Goal: Task Accomplishment & Management: Manage account settings

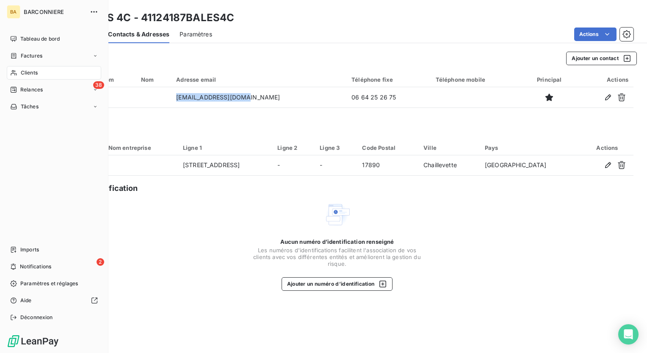
click at [28, 71] on span "Clients" at bounding box center [29, 73] width 17 height 8
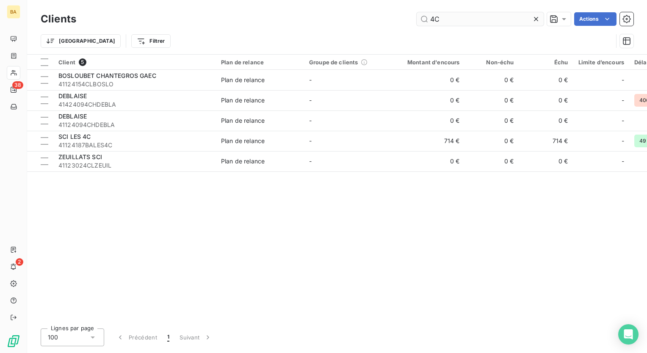
drag, startPoint x: 446, startPoint y: 25, endPoint x: 419, endPoint y: 24, distance: 27.1
click at [419, 24] on input "4C" at bounding box center [480, 19] width 127 height 14
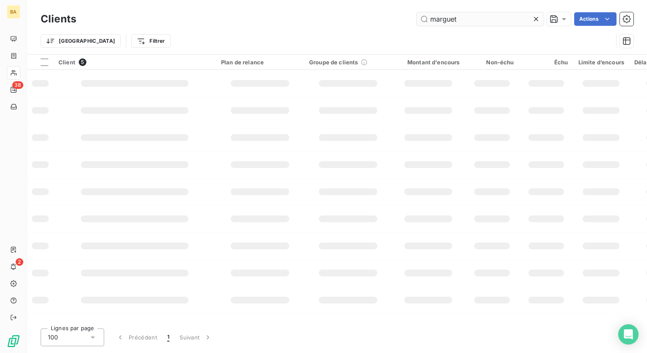
type input "marguet"
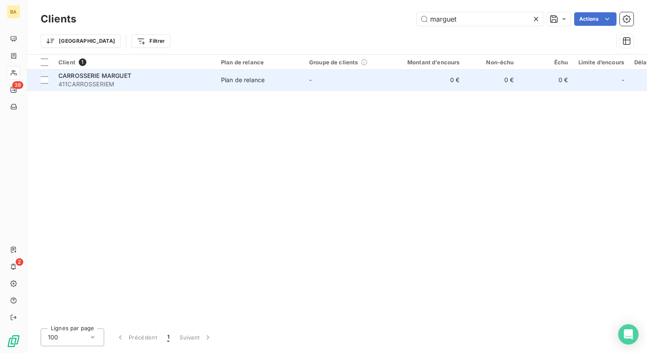
click at [113, 77] on span "CARROSSERIE MARGUET" at bounding box center [94, 75] width 73 height 7
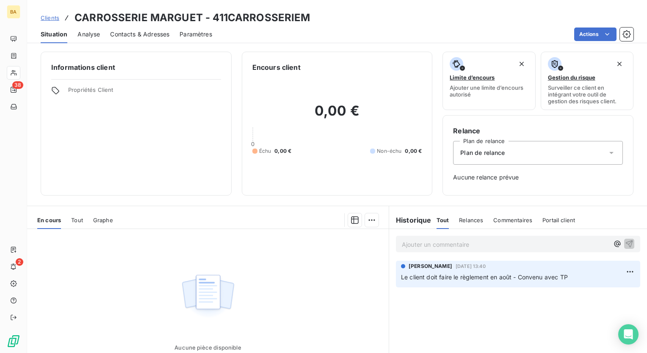
click at [151, 33] on span "Contacts & Adresses" at bounding box center [139, 34] width 59 height 8
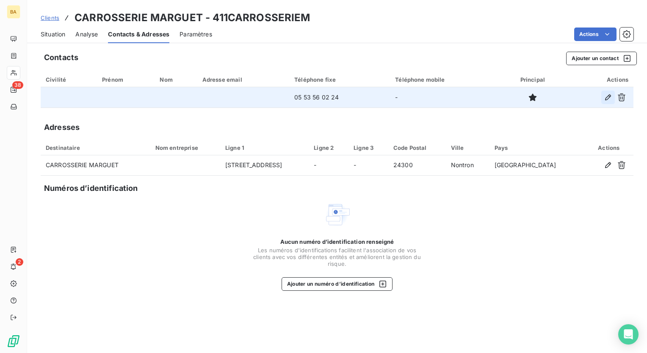
click at [608, 96] on icon "button" at bounding box center [608, 97] width 8 height 8
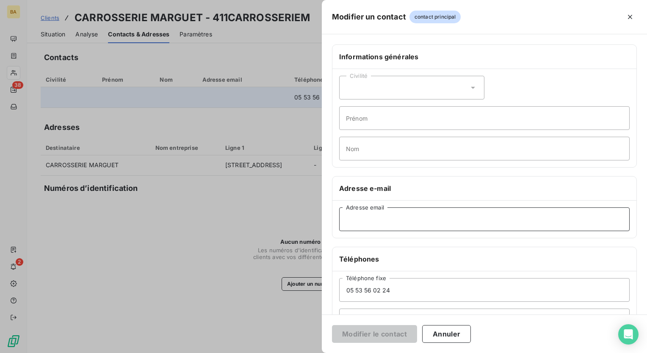
click at [368, 219] on input "Adresse email" at bounding box center [484, 220] width 291 height 24
paste input "[EMAIL_ADDRESS][DOMAIN_NAME]"
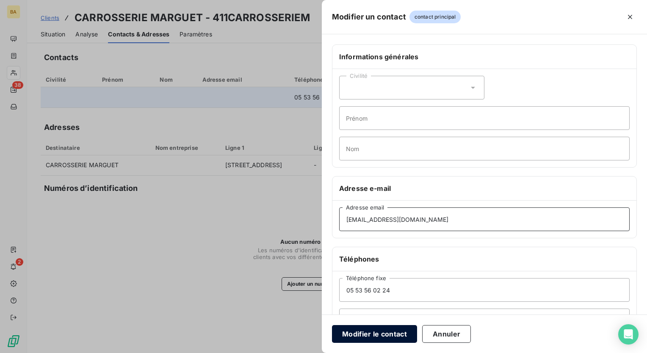
type input "[EMAIL_ADDRESS][DOMAIN_NAME]"
drag, startPoint x: 398, startPoint y: 338, endPoint x: 391, endPoint y: 337, distance: 7.7
click at [397, 338] on button "Modifier le contact" at bounding box center [374, 334] width 85 height 18
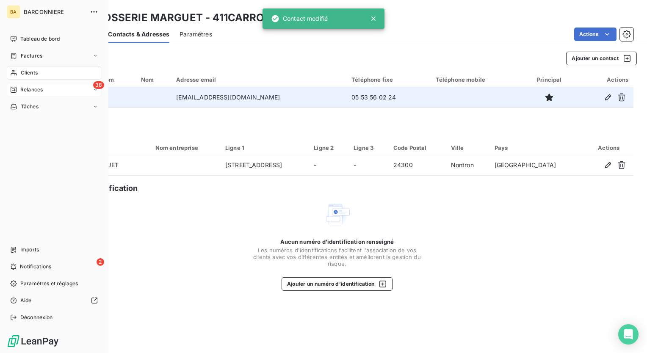
click at [33, 88] on span "Relances" at bounding box center [31, 90] width 22 height 8
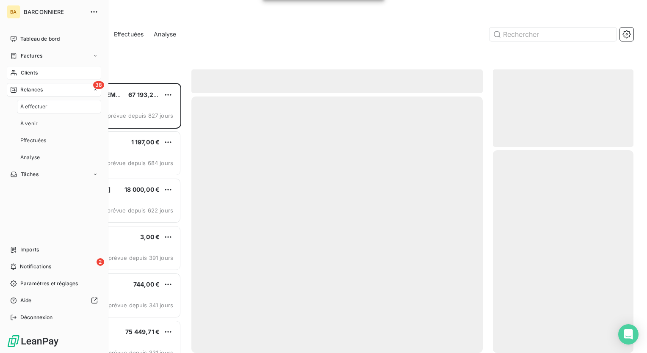
scroll to position [264, 134]
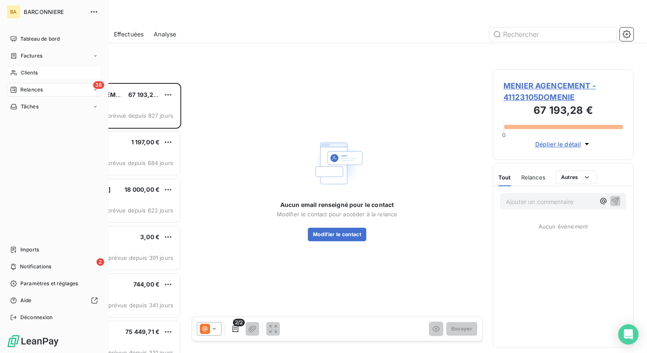
click at [31, 72] on span "Clients" at bounding box center [29, 73] width 17 height 8
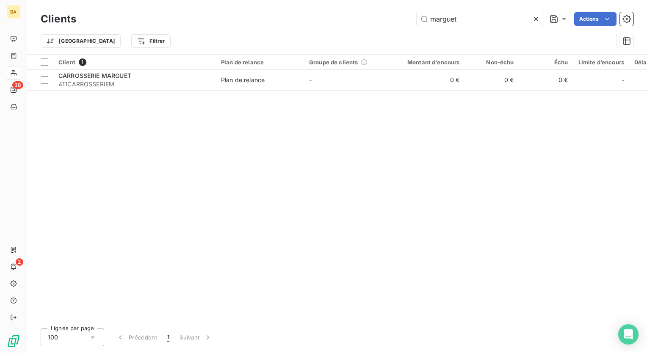
drag, startPoint x: 462, startPoint y: 19, endPoint x: 407, endPoint y: 21, distance: 55.1
click at [407, 21] on div "marguet Actions" at bounding box center [359, 19] width 547 height 14
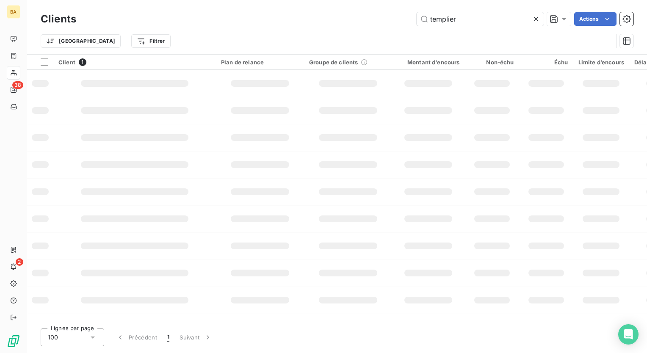
type input "templier"
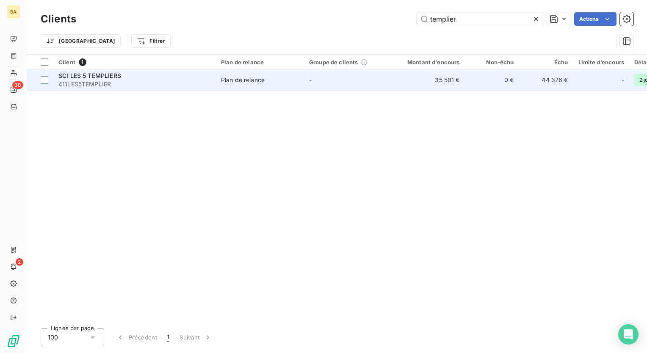
click at [92, 77] on span "SCI LES 5 TEMPLIERS" at bounding box center [89, 75] width 63 height 7
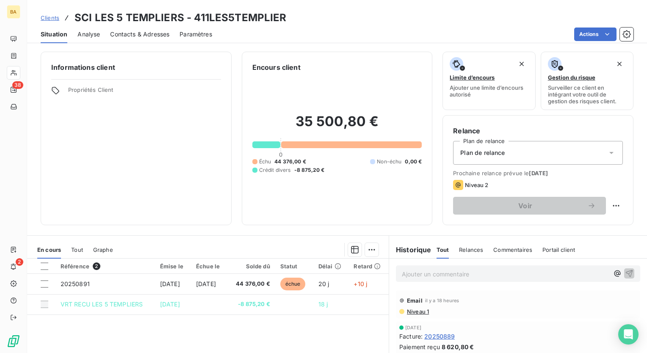
click at [135, 33] on span "Contacts & Adresses" at bounding box center [139, 34] width 59 height 8
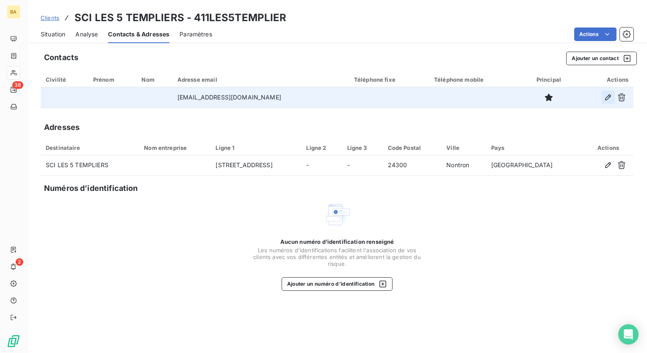
click at [608, 96] on icon "button" at bounding box center [608, 97] width 6 height 6
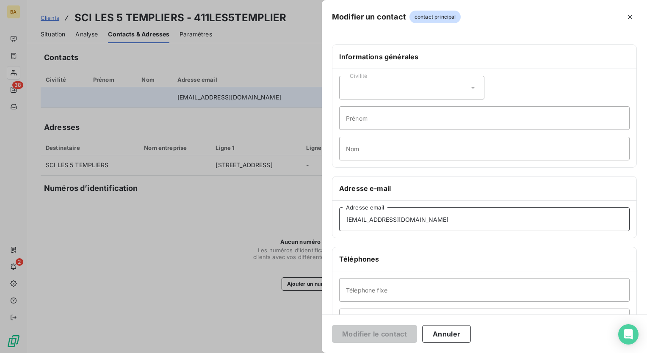
drag, startPoint x: 445, startPoint y: 218, endPoint x: 266, endPoint y: 225, distance: 179.3
click at [266, 353] on div "Modifier un contact contact principal Informations générales Civilité Prénom No…" at bounding box center [323, 353] width 647 height 0
paste input "accueil@carrosserie-marguet"
type input "[EMAIL_ADDRESS][DOMAIN_NAME]"
click at [383, 330] on button "Modifier le contact" at bounding box center [374, 334] width 85 height 18
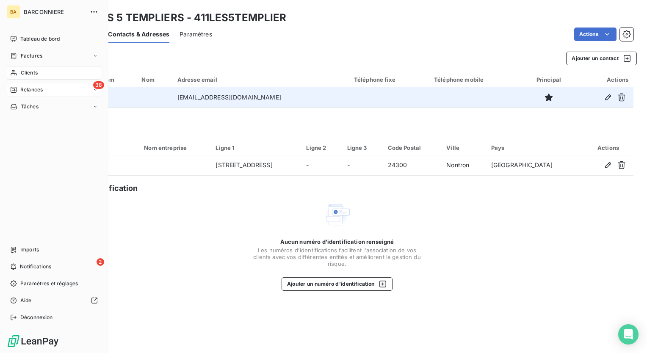
click at [31, 89] on span "Relances" at bounding box center [31, 90] width 22 height 8
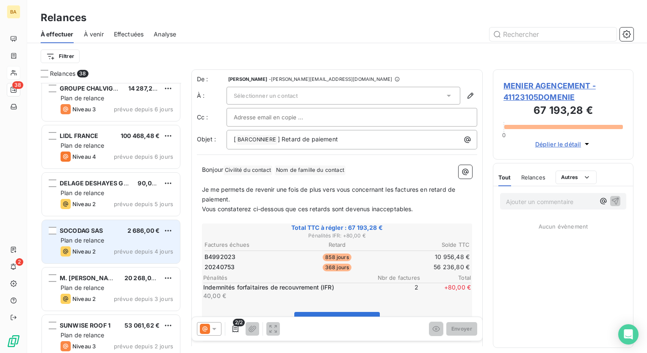
scroll to position [1533, 0]
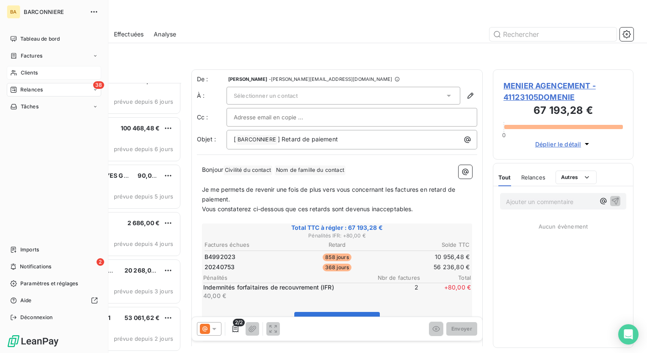
click at [33, 71] on span "Clients" at bounding box center [29, 73] width 17 height 8
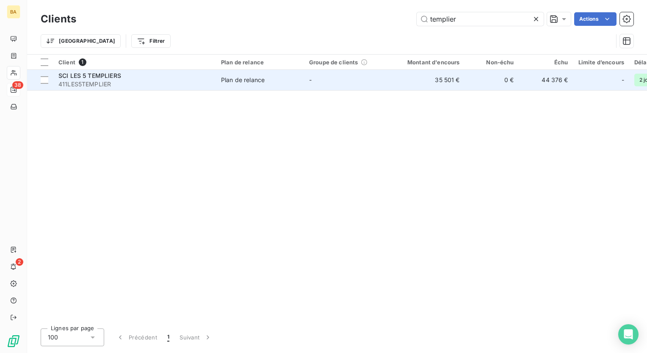
click at [92, 77] on span "SCI LES 5 TEMPLIERS" at bounding box center [89, 75] width 63 height 7
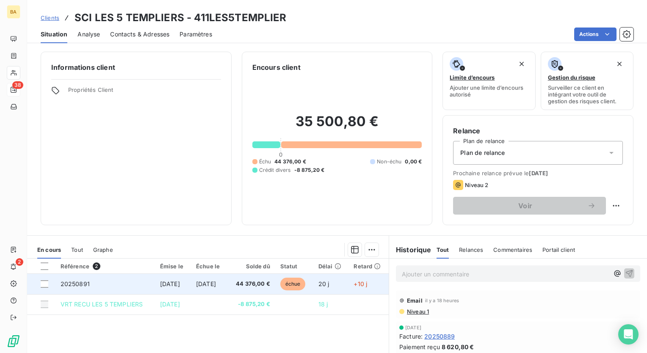
click at [83, 284] on span "20250891" at bounding box center [75, 283] width 29 height 7
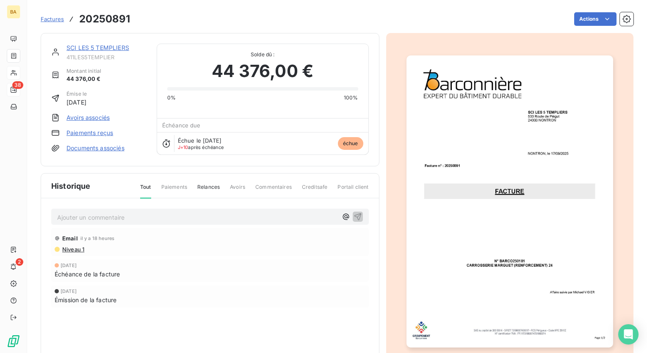
click at [68, 248] on span "Niveau 1" at bounding box center [72, 249] width 23 height 7
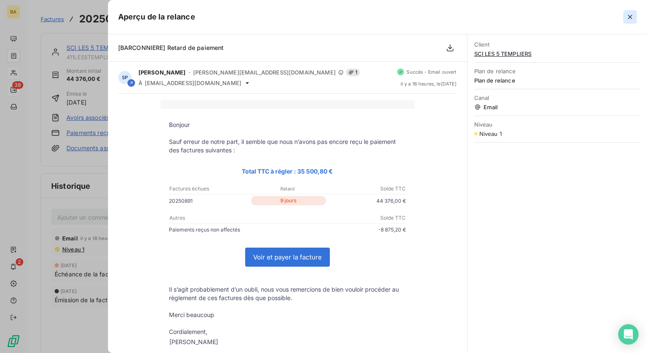
click at [629, 17] on icon "button" at bounding box center [630, 17] width 8 height 8
